Goal: Transaction & Acquisition: Purchase product/service

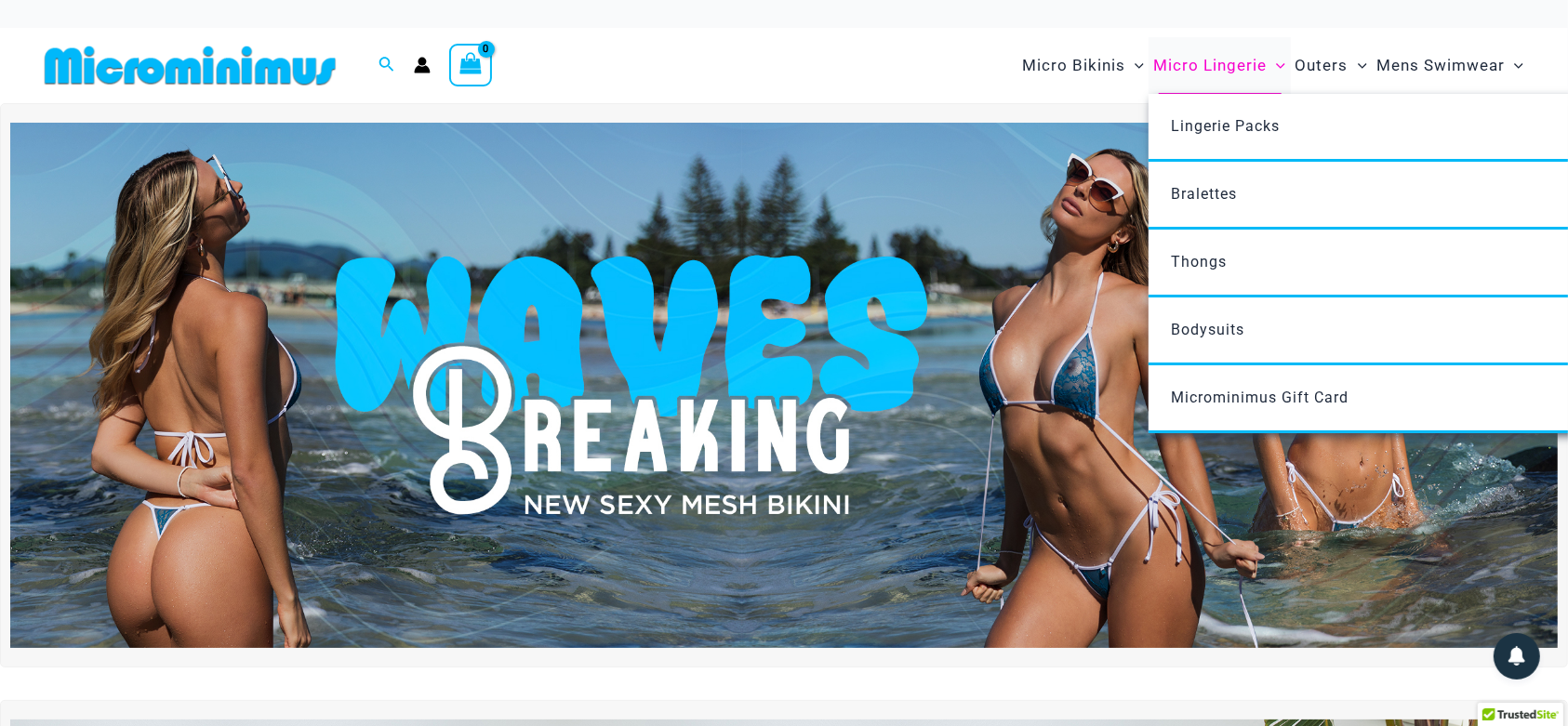
click at [1190, 61] on span "Micro Lingerie" at bounding box center [1209, 65] width 113 height 47
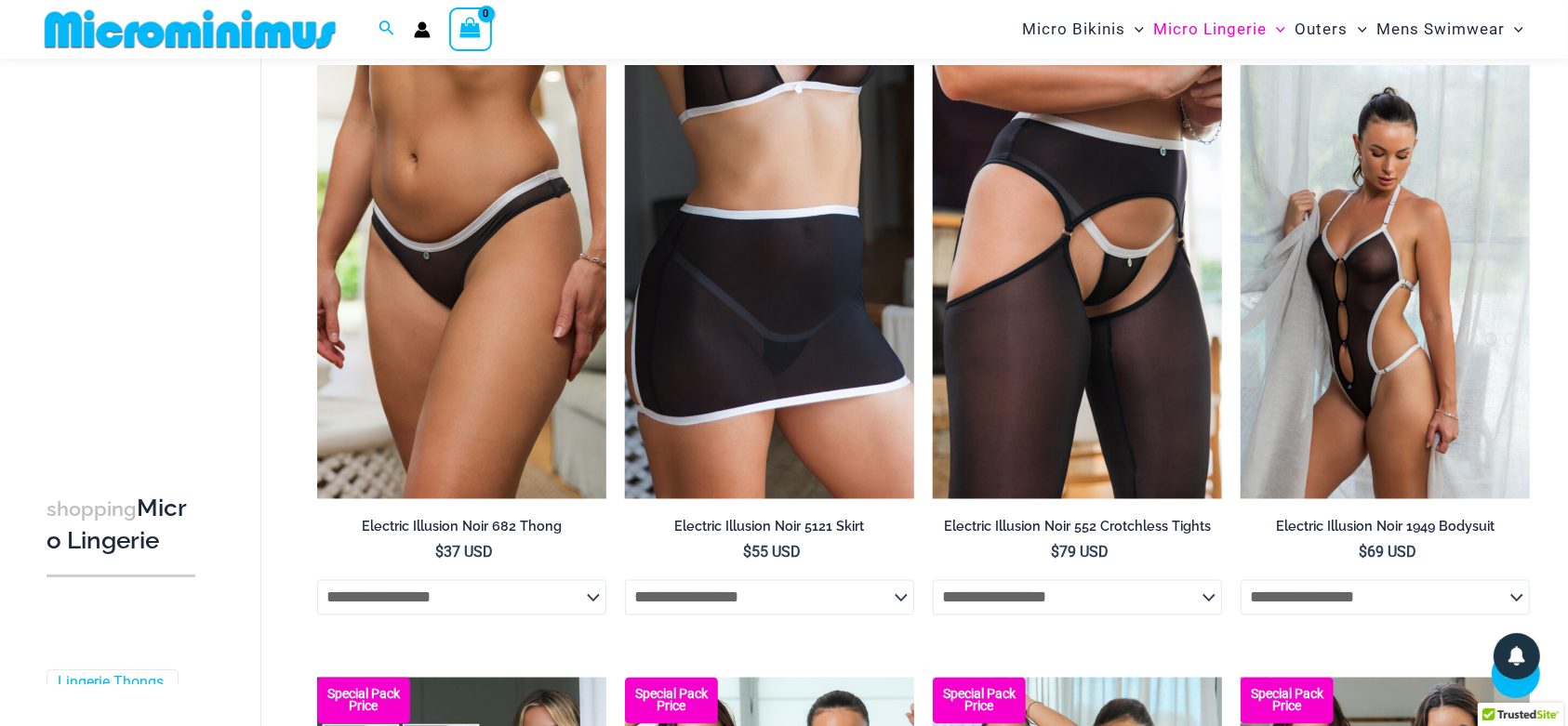
scroll to position [2517, 0]
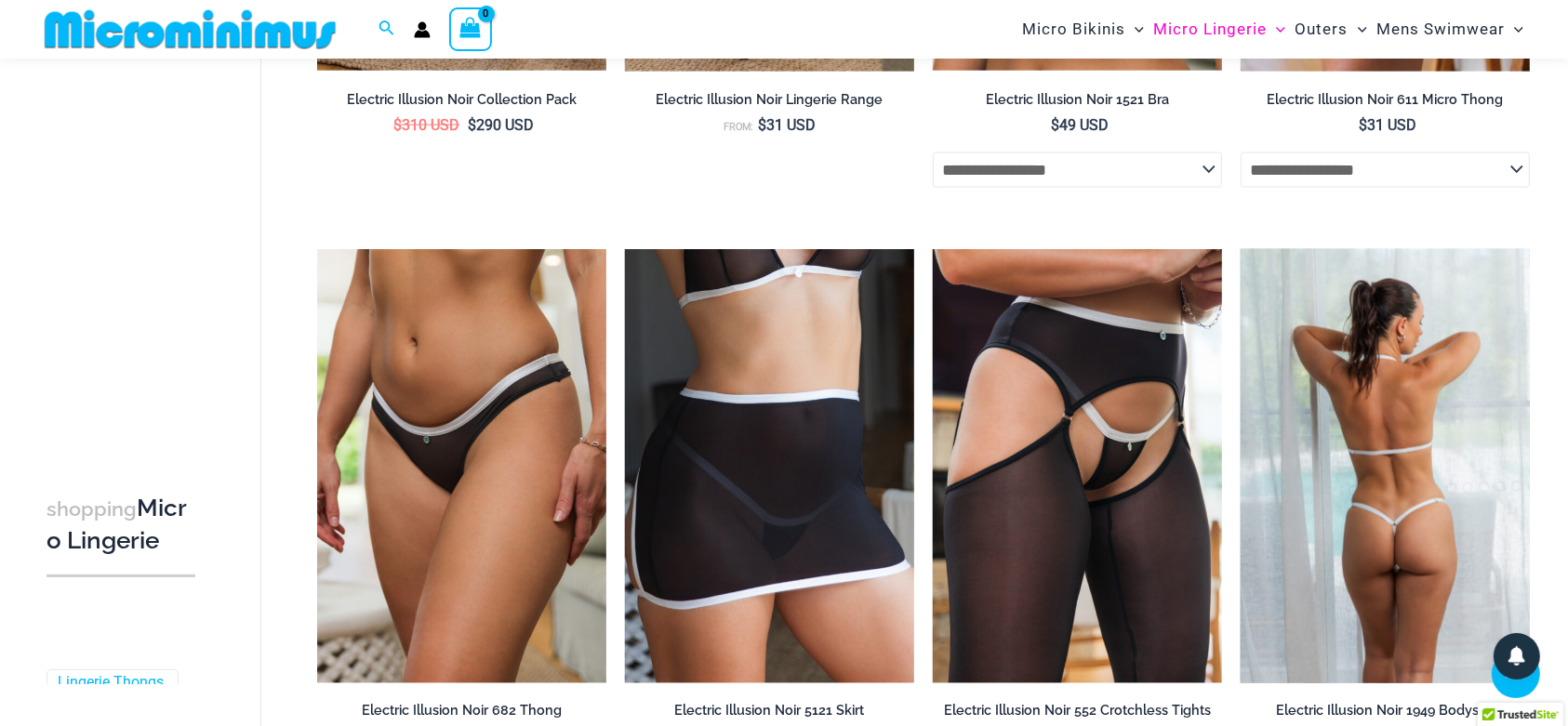
click at [1346, 447] on img at bounding box center [1385, 466] width 289 height 434
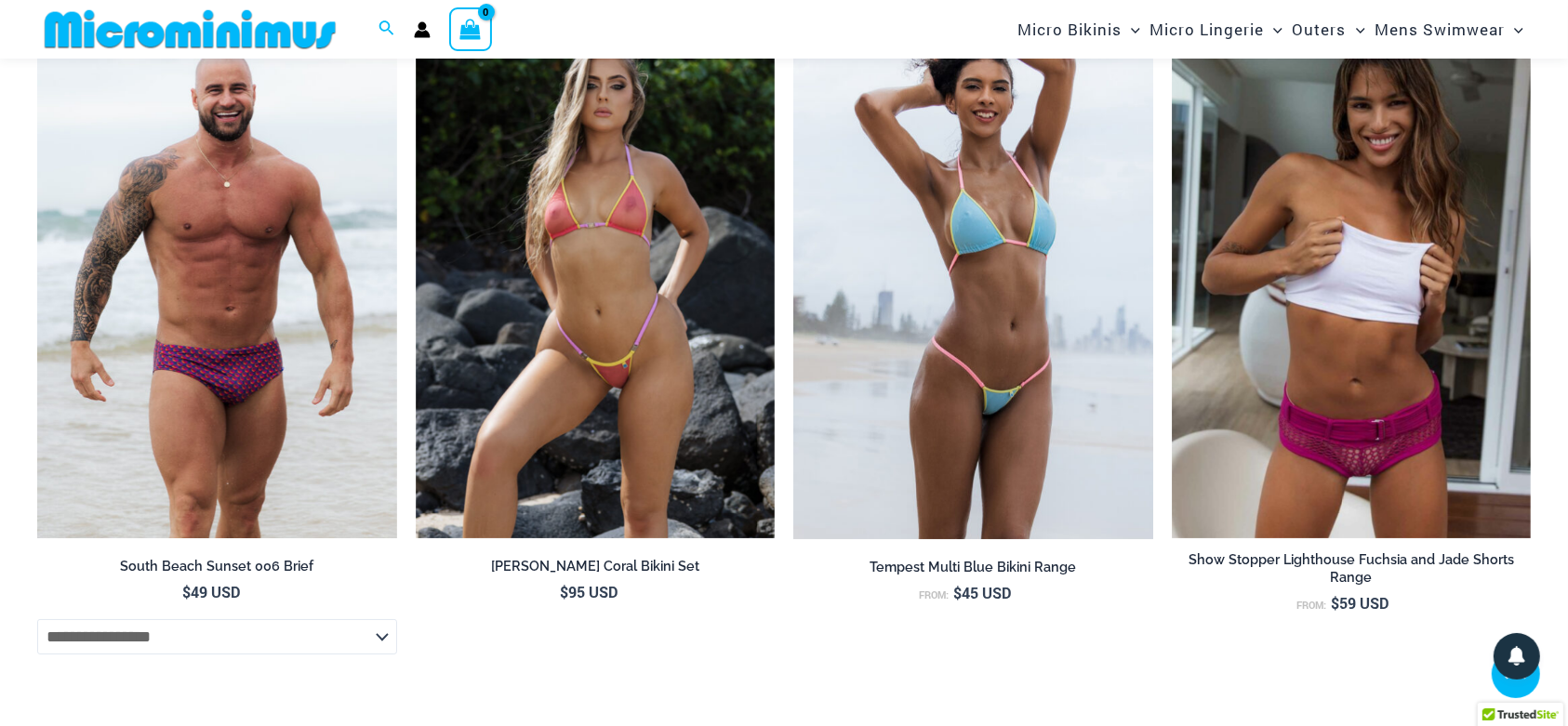
scroll to position [6178, 0]
